Goal: Information Seeking & Learning: Learn about a topic

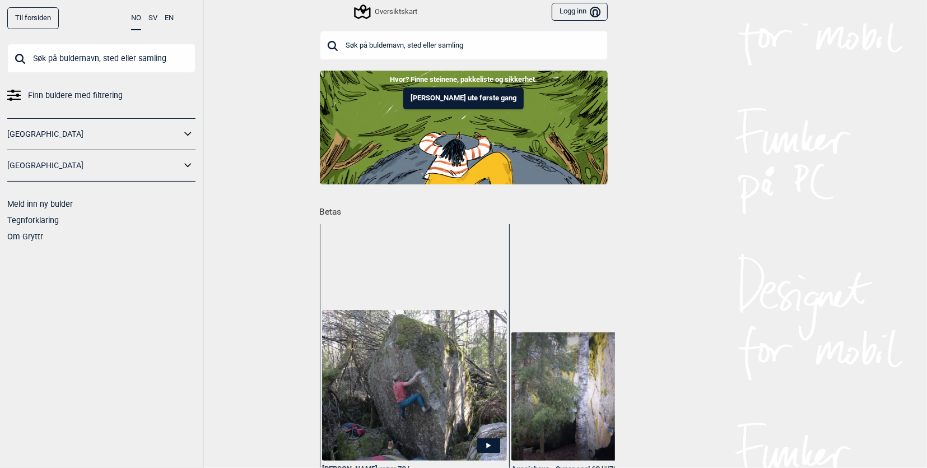
click at [427, 41] on input "text" at bounding box center [464, 45] width 288 height 29
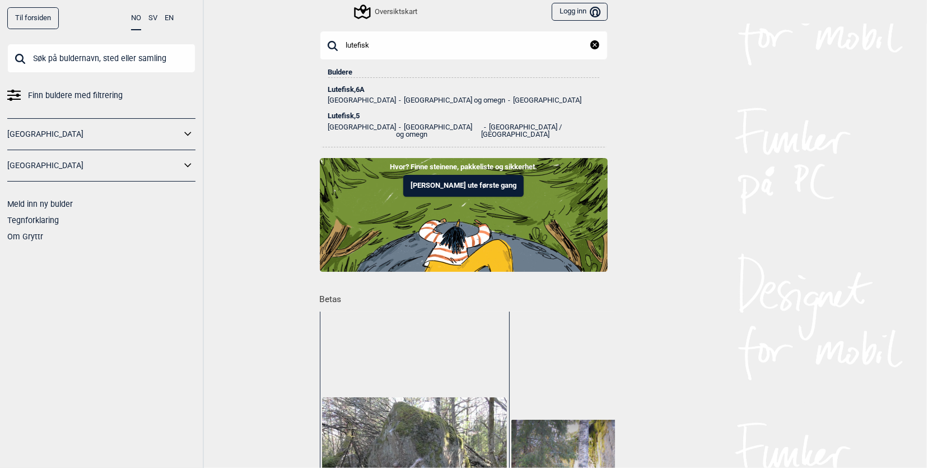
type input "lutefisk"
click at [357, 86] on div "Lutefisk , 6A" at bounding box center [463, 90] width 271 height 8
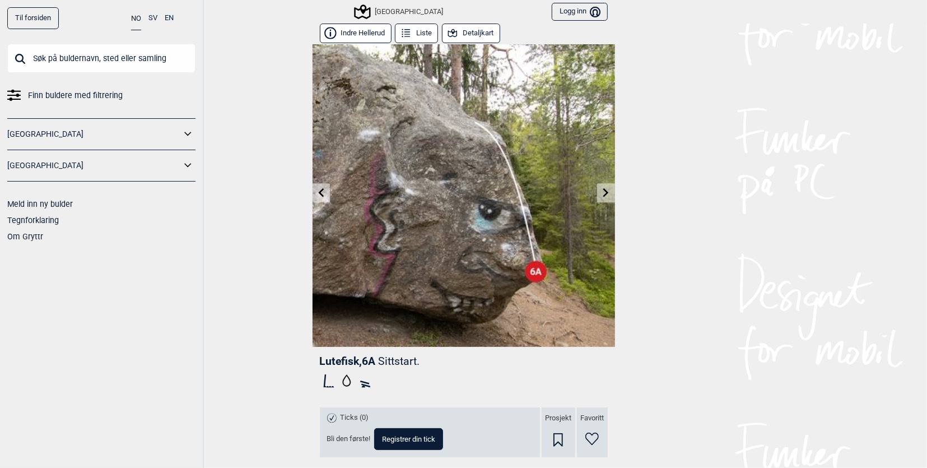
click at [321, 191] on link at bounding box center [321, 193] width 17 height 18
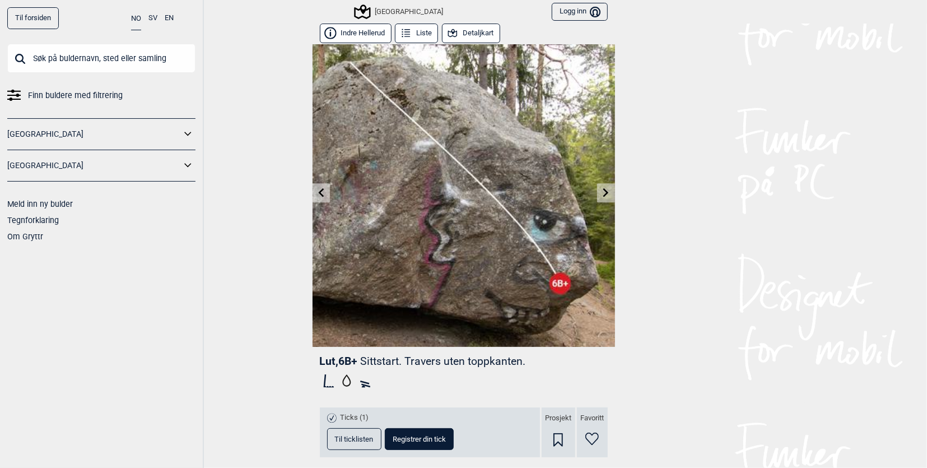
click at [321, 191] on icon at bounding box center [321, 192] width 9 height 9
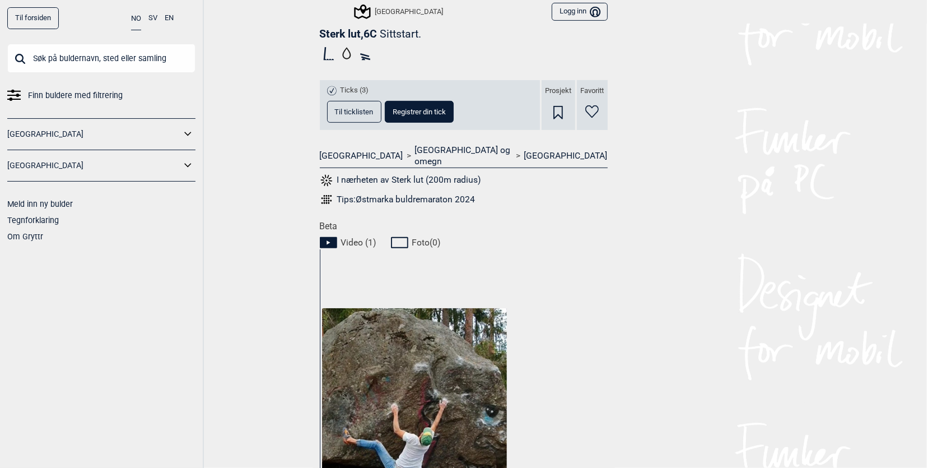
scroll to position [328, 0]
click at [409, 351] on img at bounding box center [414, 406] width 184 height 196
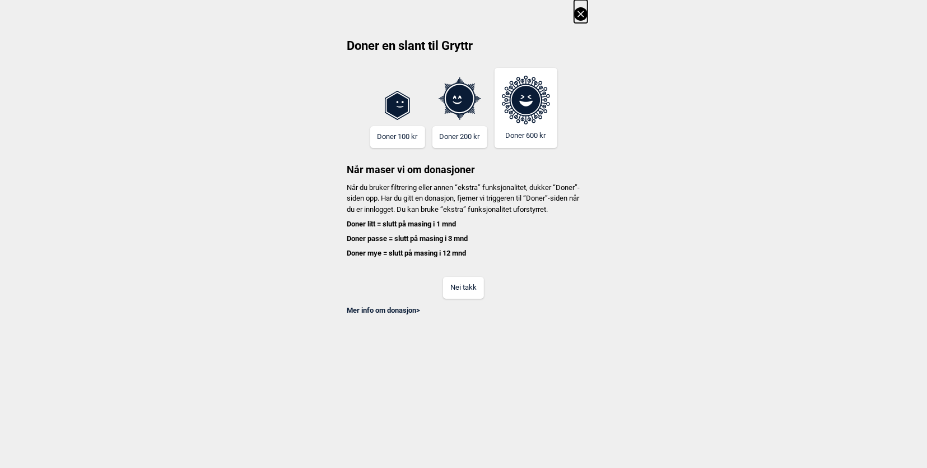
click at [448, 299] on button "Nei takk" at bounding box center [463, 288] width 41 height 22
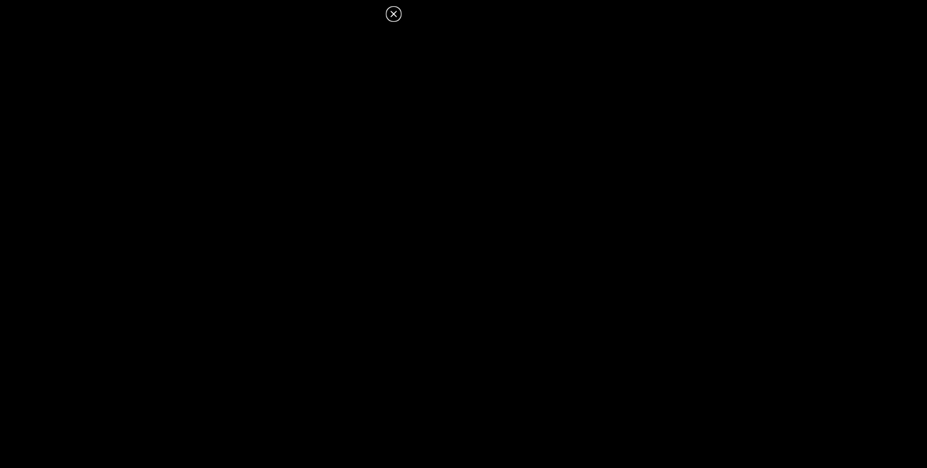
drag, startPoint x: 391, startPoint y: 14, endPoint x: 109, endPoint y: 21, distance: 281.4
click at [391, 15] on icon at bounding box center [393, 13] width 13 height 13
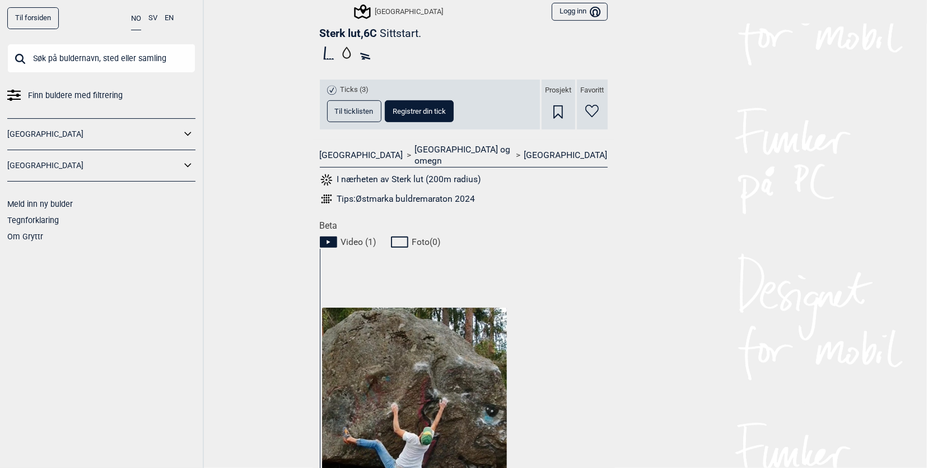
scroll to position [0, 0]
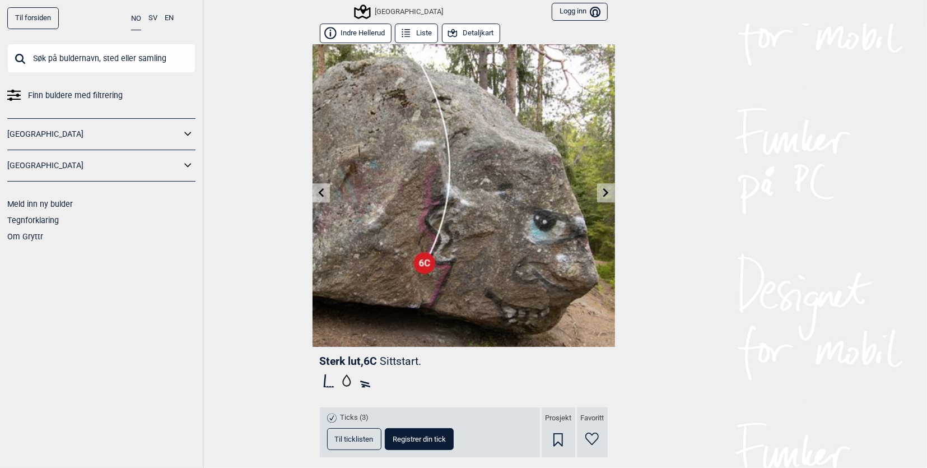
click at [320, 196] on icon at bounding box center [321, 192] width 9 height 9
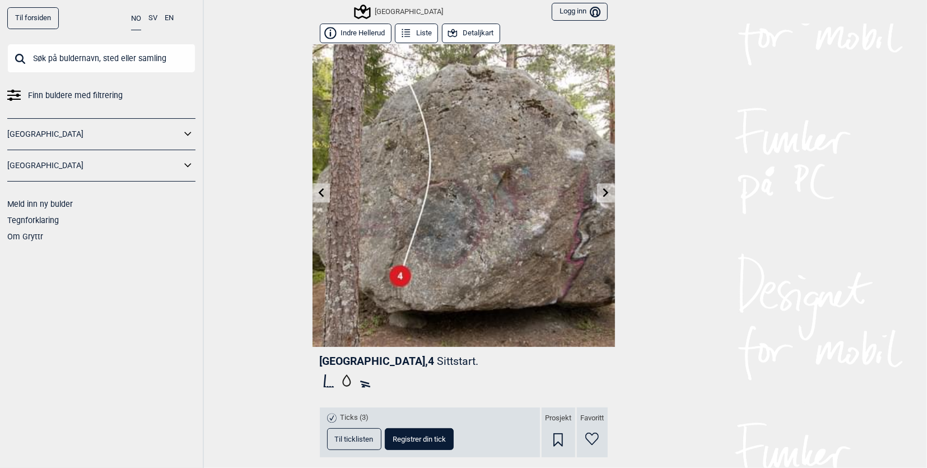
click at [318, 193] on icon at bounding box center [321, 192] width 9 height 9
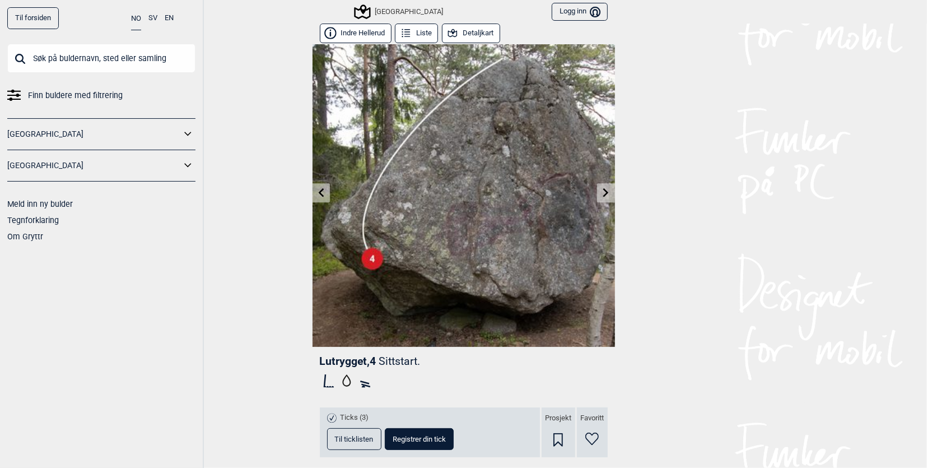
click at [318, 193] on icon at bounding box center [321, 192] width 9 height 9
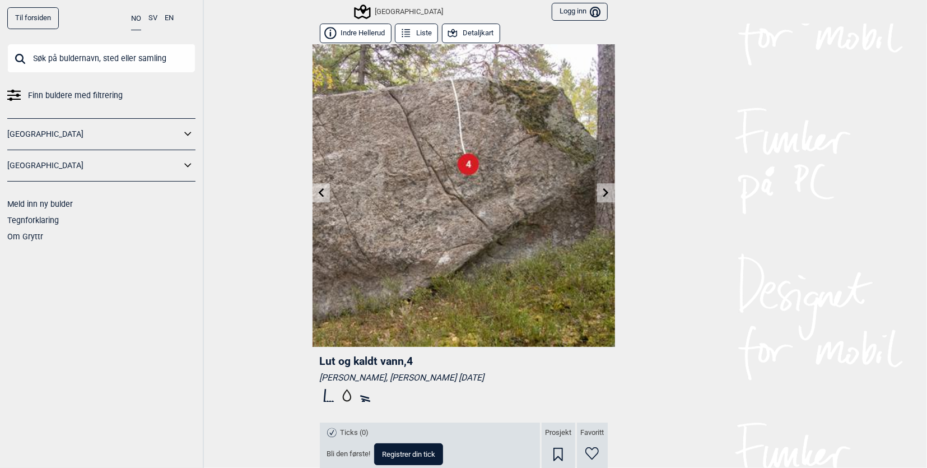
click at [321, 197] on link at bounding box center [321, 193] width 17 height 18
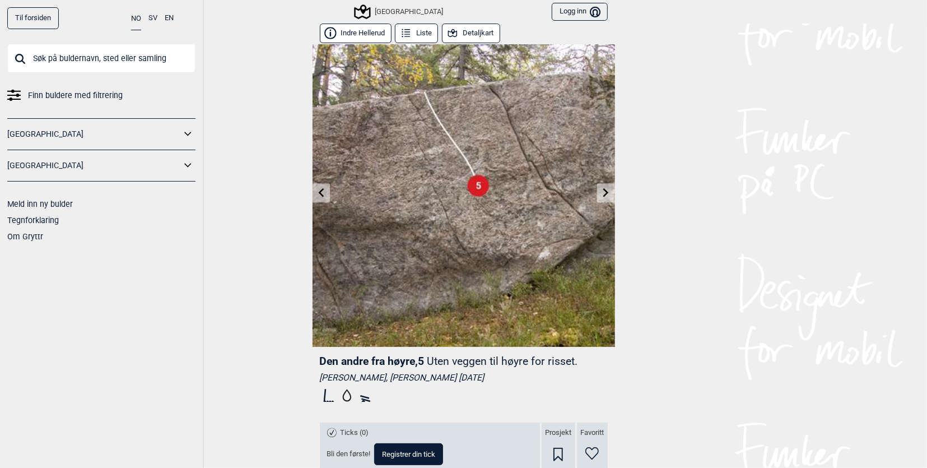
click at [604, 192] on icon at bounding box center [607, 192] width 6 height 9
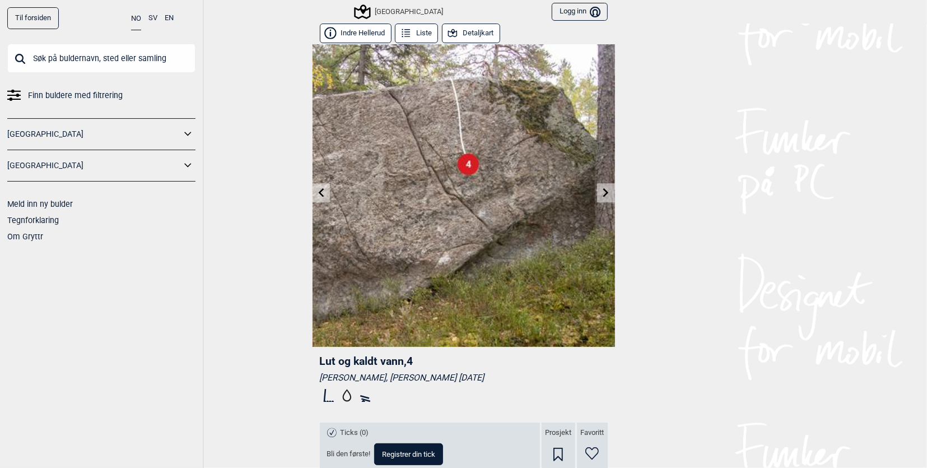
click at [604, 192] on icon at bounding box center [607, 192] width 6 height 9
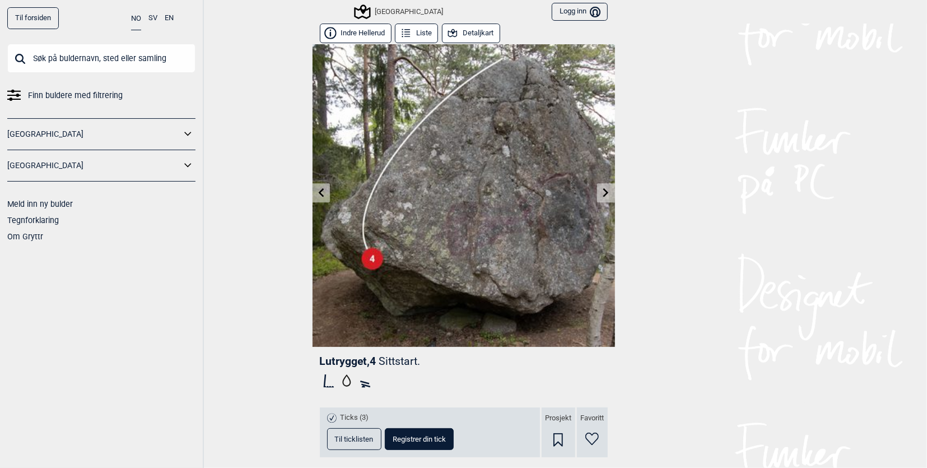
click at [604, 192] on icon at bounding box center [607, 192] width 6 height 9
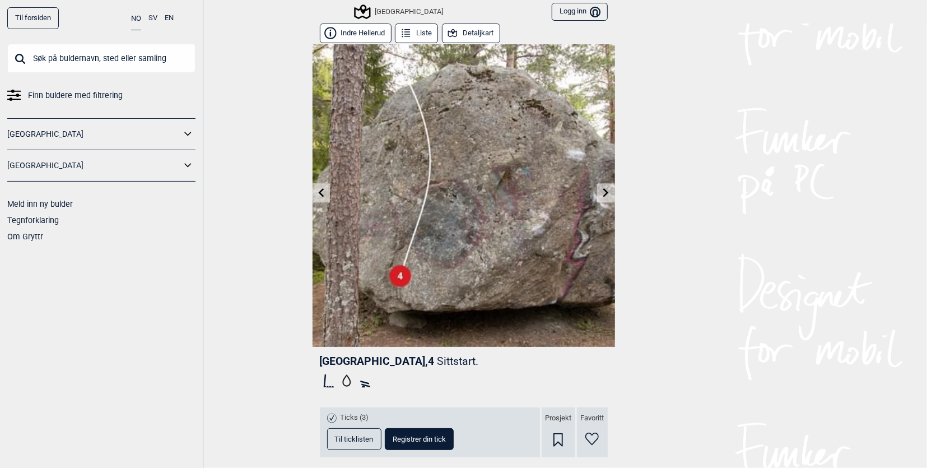
click at [604, 192] on icon at bounding box center [607, 192] width 6 height 9
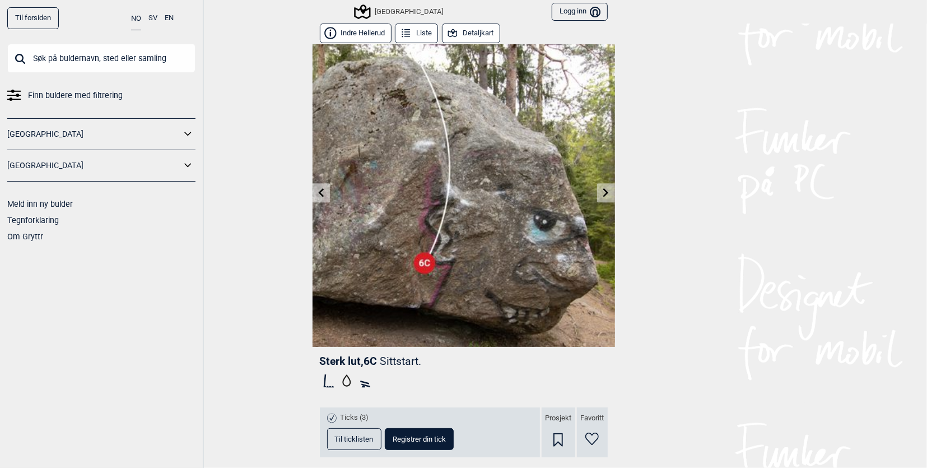
click at [604, 192] on icon at bounding box center [607, 192] width 6 height 9
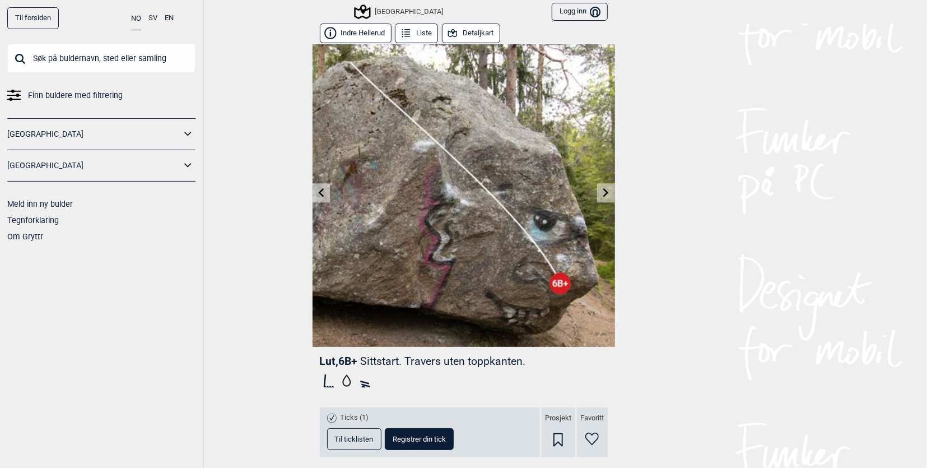
scroll to position [448, 0]
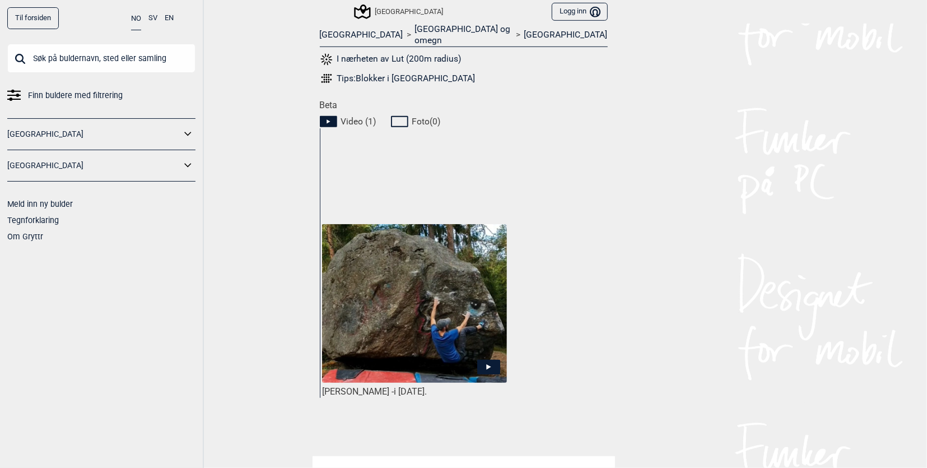
click at [461, 333] on img at bounding box center [414, 304] width 184 height 160
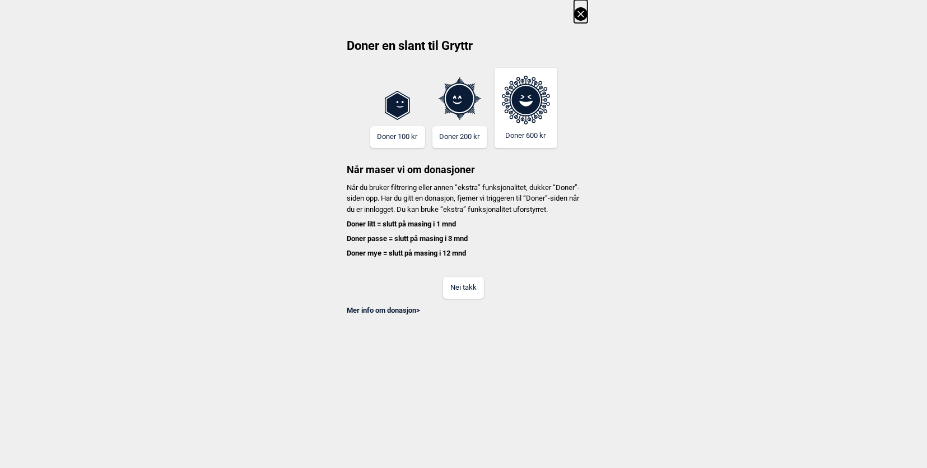
click at [461, 299] on button "Nei takk" at bounding box center [463, 288] width 41 height 22
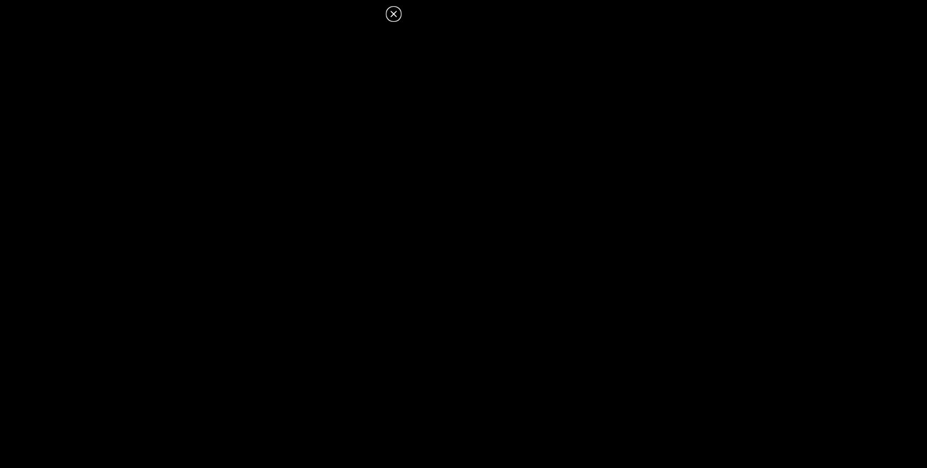
click at [389, 15] on icon at bounding box center [393, 13] width 13 height 13
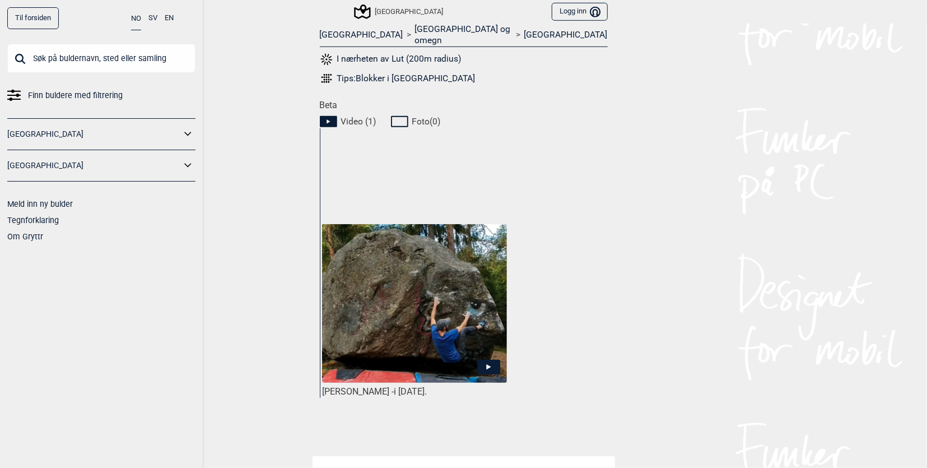
scroll to position [0, 0]
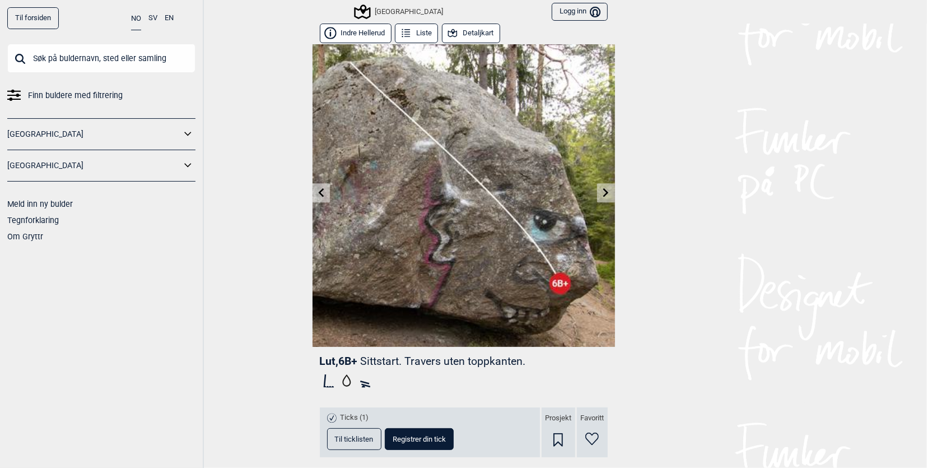
click at [602, 194] on icon at bounding box center [606, 192] width 9 height 9
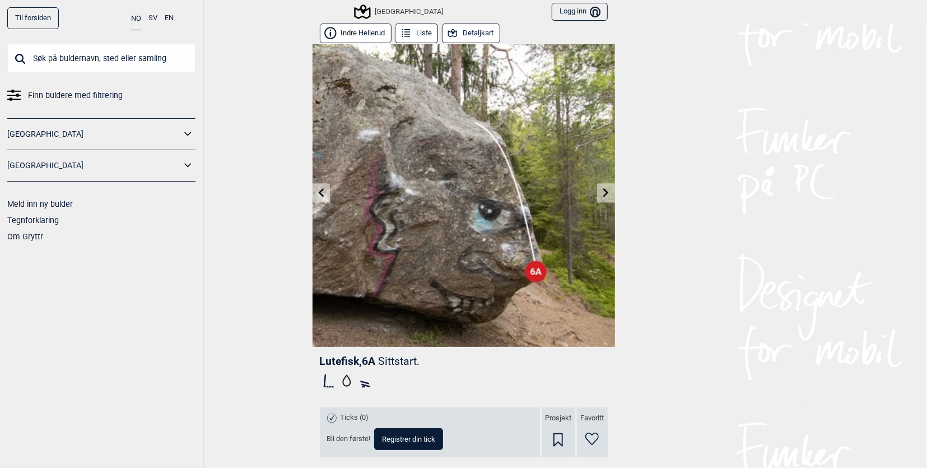
click at [602, 194] on icon at bounding box center [606, 192] width 9 height 9
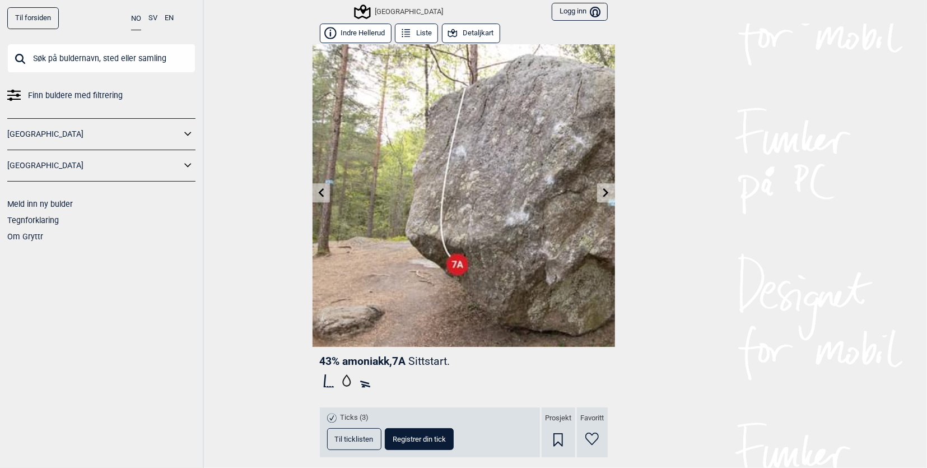
click at [602, 196] on icon at bounding box center [606, 192] width 9 height 9
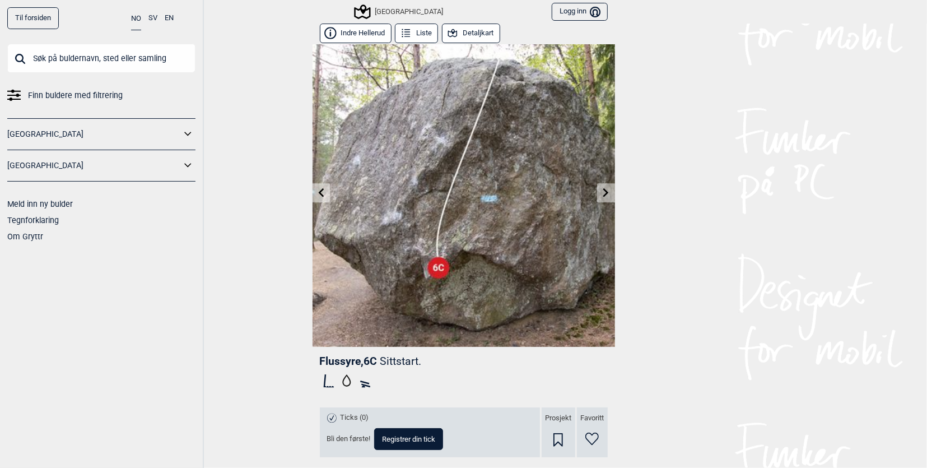
click at [606, 188] on link at bounding box center [605, 193] width 17 height 18
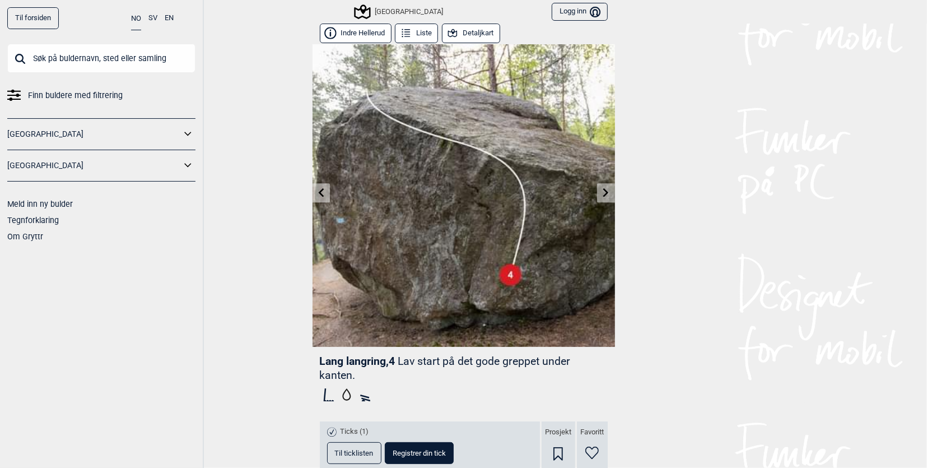
click at [602, 194] on icon at bounding box center [606, 192] width 9 height 9
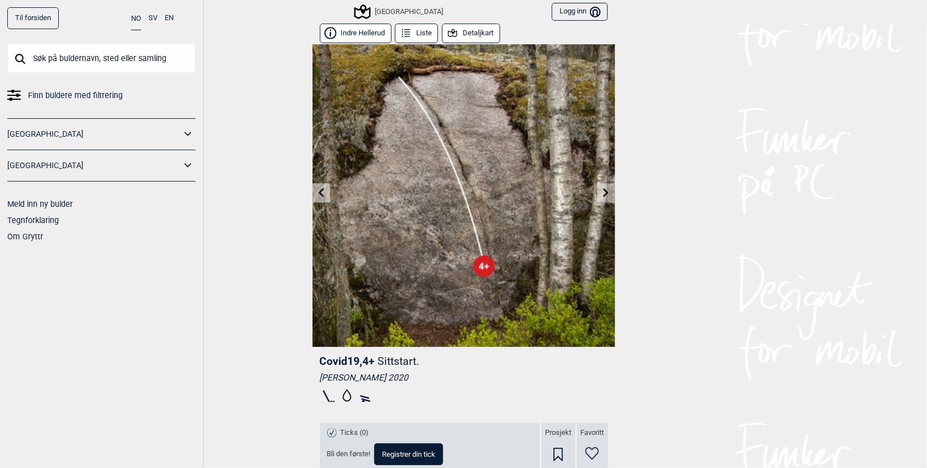
click at [317, 193] on icon at bounding box center [321, 192] width 9 height 9
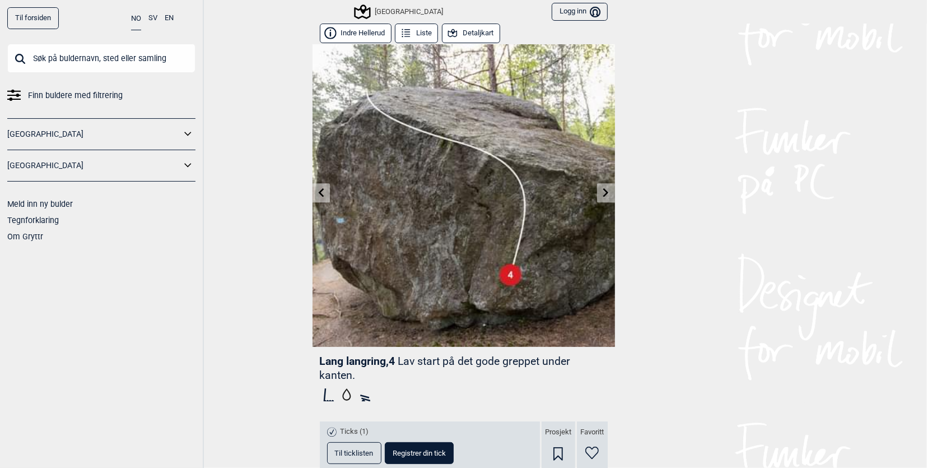
click at [317, 193] on icon at bounding box center [321, 192] width 9 height 9
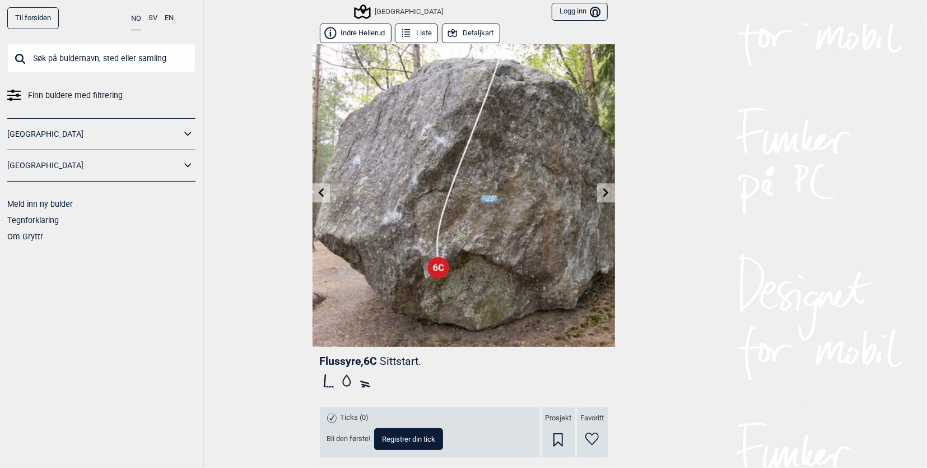
click at [317, 193] on icon at bounding box center [321, 192] width 9 height 9
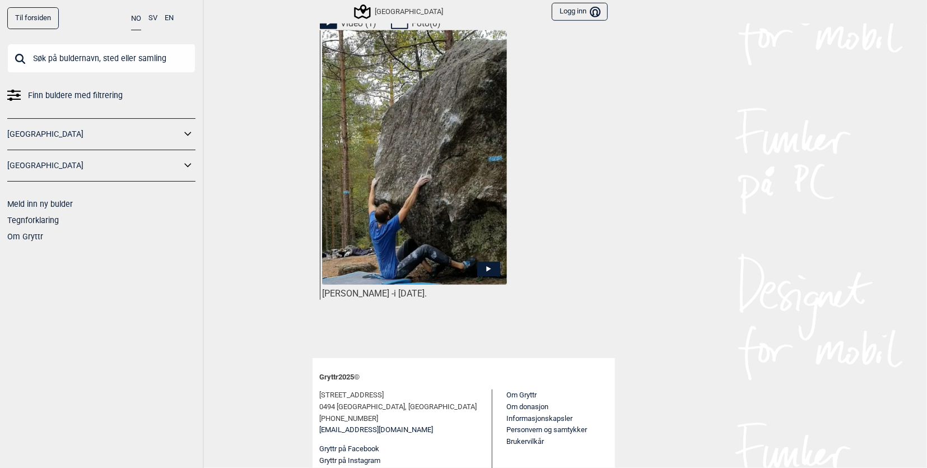
scroll to position [551, 0]
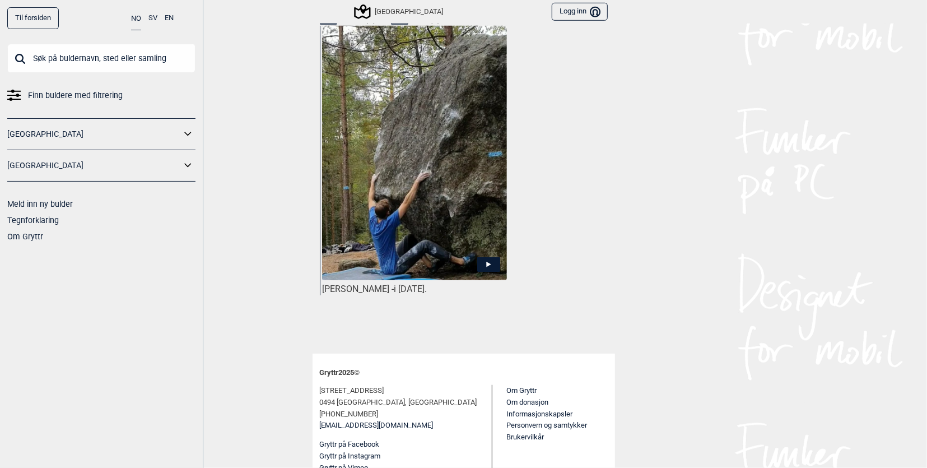
click at [423, 241] on img at bounding box center [414, 153] width 184 height 257
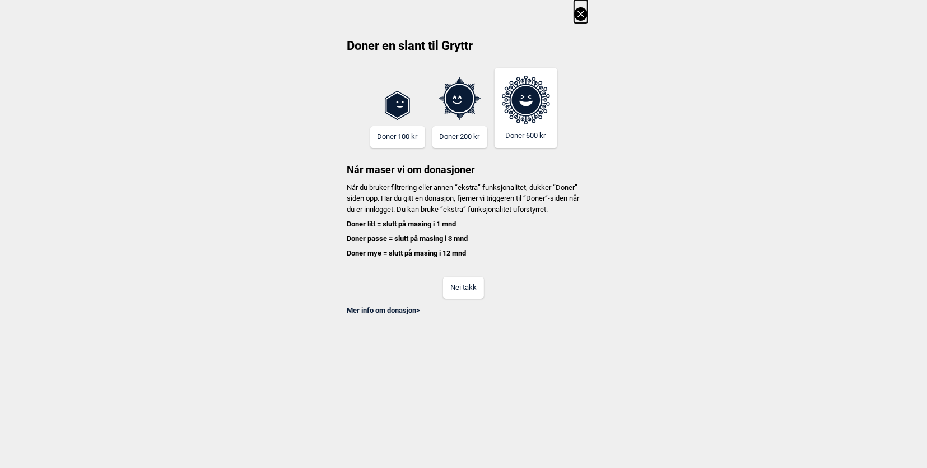
click at [471, 299] on button "Nei takk" at bounding box center [463, 288] width 41 height 22
